Goal: Transaction & Acquisition: Purchase product/service

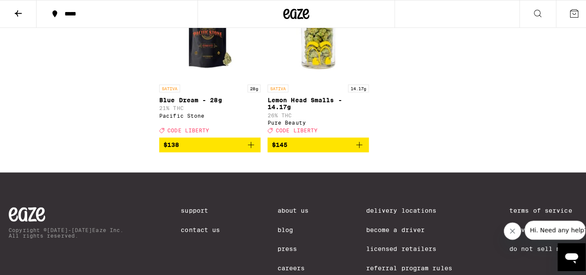
scroll to position [7980, 0]
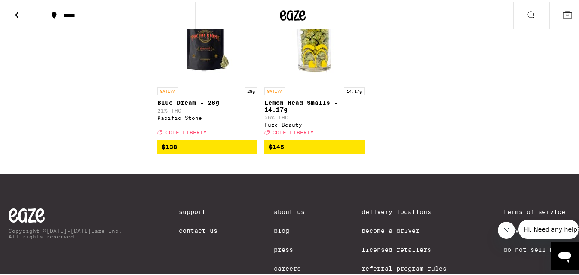
click at [564, 16] on icon at bounding box center [568, 13] width 8 height 8
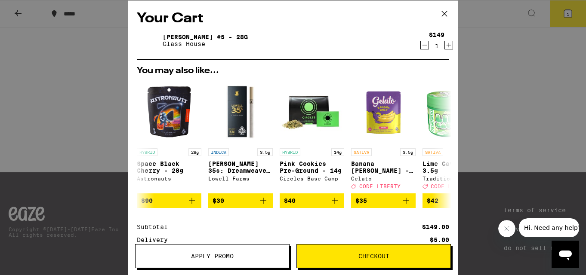
click at [214, 255] on span "Apply Promo" at bounding box center [212, 256] width 43 height 6
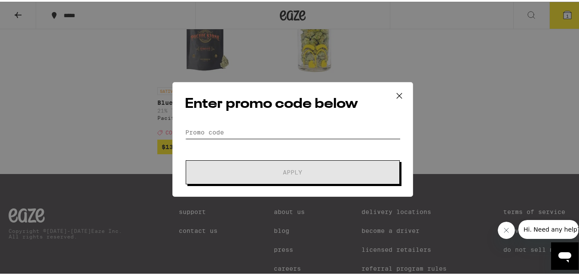
click at [198, 130] on input "Promo Code" at bounding box center [293, 130] width 216 height 13
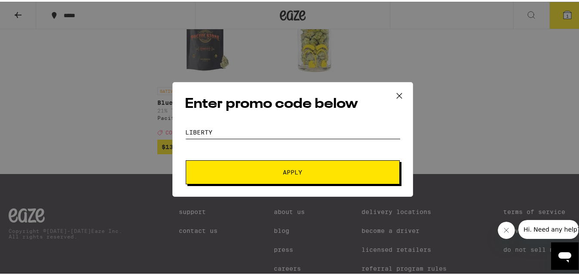
type input "liberty"
click at [186, 159] on button "Apply" at bounding box center [293, 171] width 214 height 24
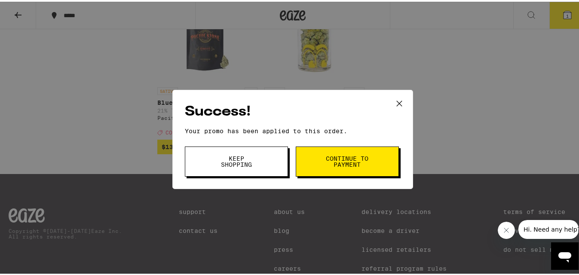
click at [220, 162] on span "Keep Shopping" at bounding box center [237, 160] width 44 height 12
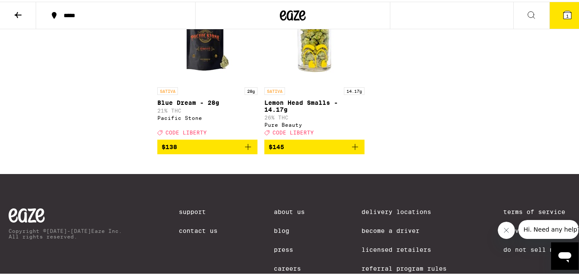
click at [560, 19] on button "1" at bounding box center [568, 13] width 36 height 27
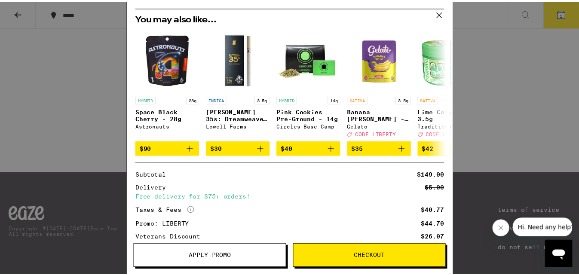
scroll to position [31, 0]
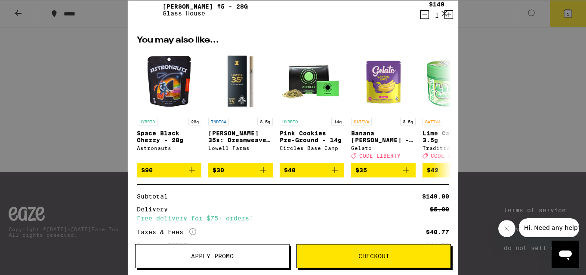
click at [40, 58] on div "Your Cart [PERSON_NAME] #5 - 28g Glass House $149 1 You may also like... HYBRID…" at bounding box center [293, 137] width 586 height 275
